Goal: Information Seeking & Learning: Learn about a topic

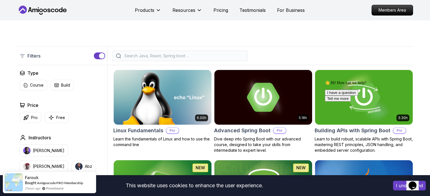
scroll to position [124, 0]
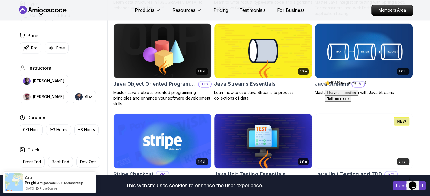
scroll to position [871, 0]
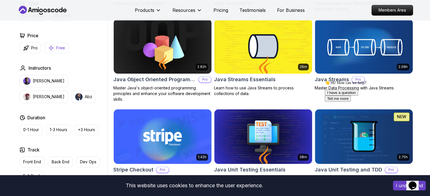
click at [59, 51] on button "Free" at bounding box center [57, 47] width 24 height 11
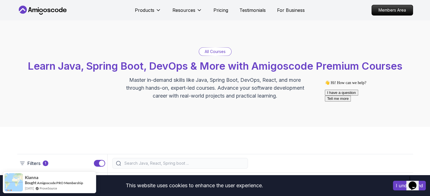
click at [414, 186] on icon "Chat widget" at bounding box center [412, 186] width 8 height 8
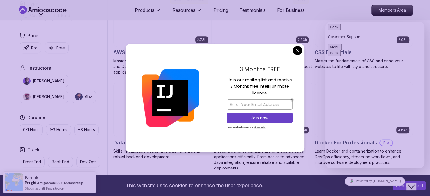
scroll to position [453, 0]
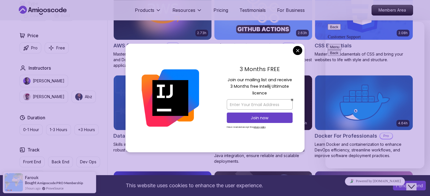
click at [300, 55] on div "3 Months FREE Join our mailing list and receive 3 Months free Intellij Ultimate…" at bounding box center [260, 98] width 90 height 109
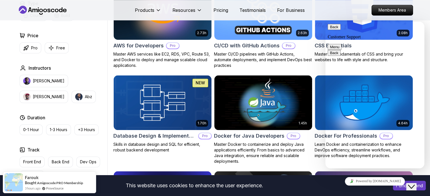
click at [341, 44] on button "Menu" at bounding box center [335, 47] width 14 height 6
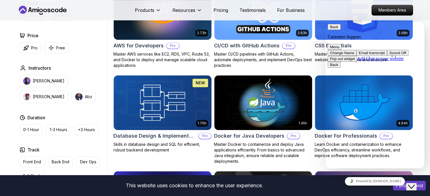
scroll to position [281, 0]
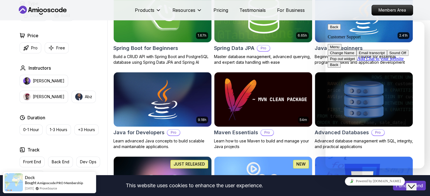
click at [414, 184] on icon "Close Chat This icon closes the chat window." at bounding box center [411, 187] width 7 height 7
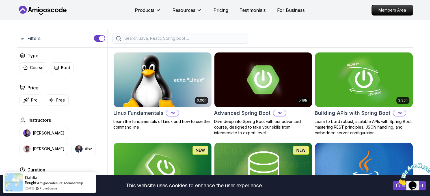
scroll to position [121, 0]
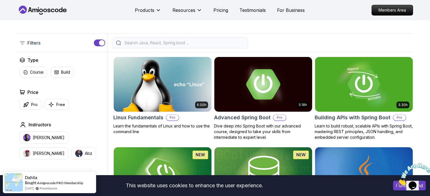
click at [292, 105] on img at bounding box center [263, 84] width 103 height 57
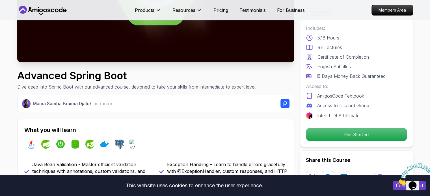
scroll to position [124, 0]
